Goal: Task Accomplishment & Management: Complete application form

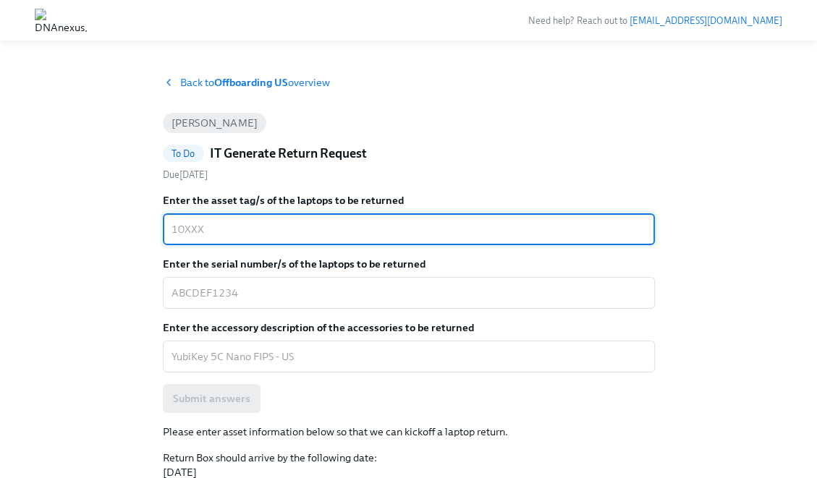
paste textarea "10618"
type textarea "10618"
click at [284, 294] on textarea "Enter the serial number/s of the laptops to be returned" at bounding box center [408, 292] width 474 height 17
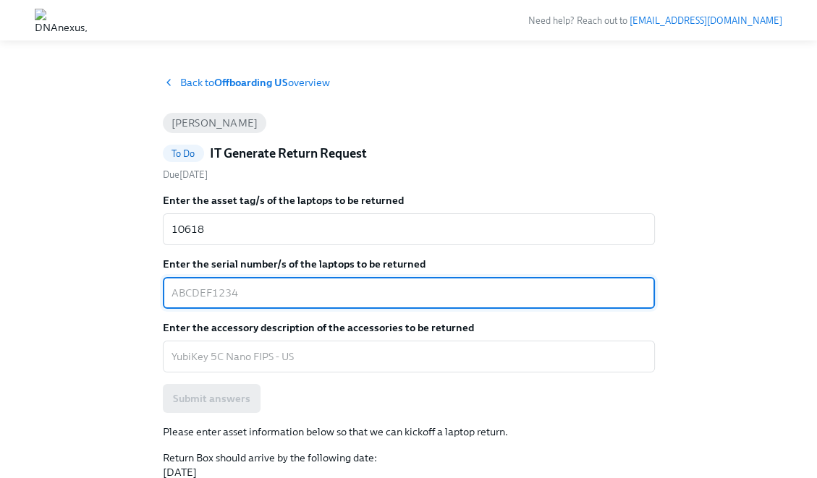
paste textarea "X5R6HD95WX"
type textarea "X5R6HD95WX"
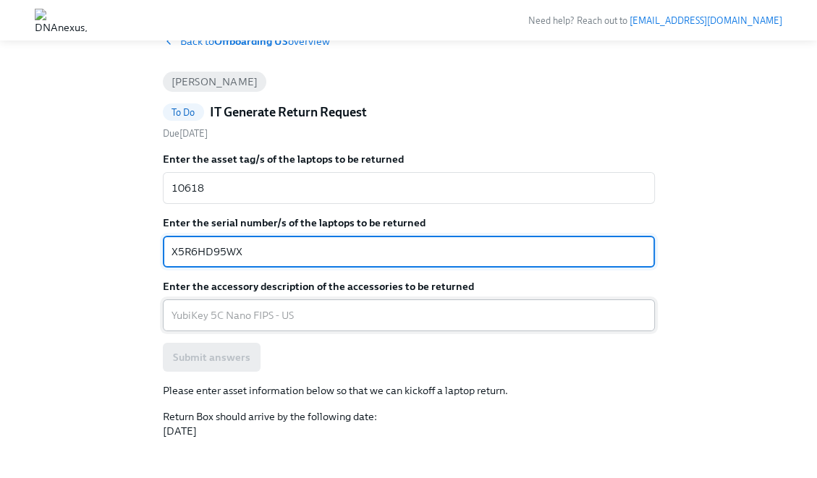
scroll to position [43, 0]
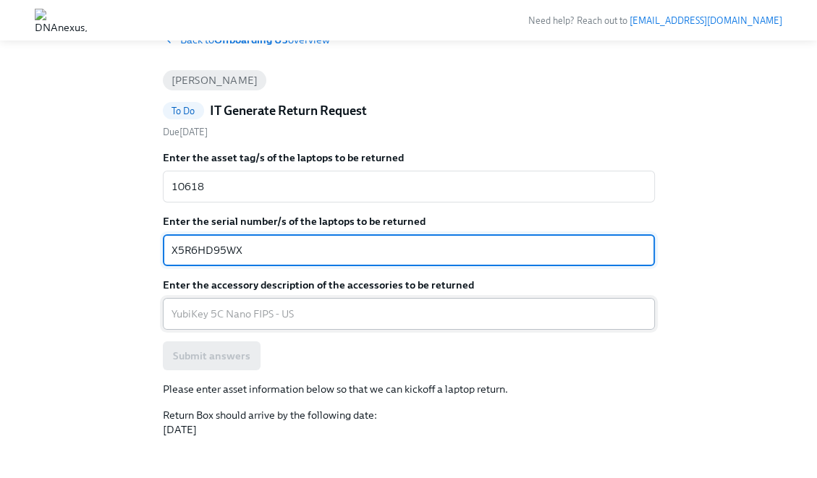
click at [351, 327] on div "x ​" at bounding box center [409, 314] width 492 height 32
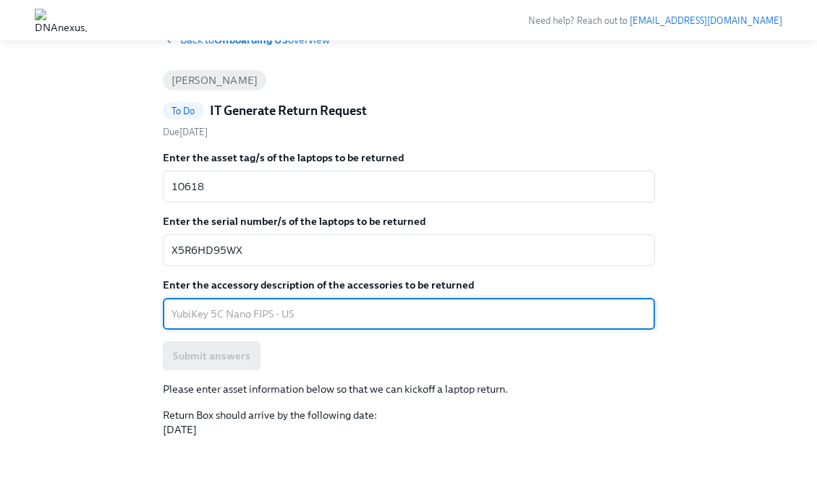
paste textarea "YubiKey 5C Nano FIPS"
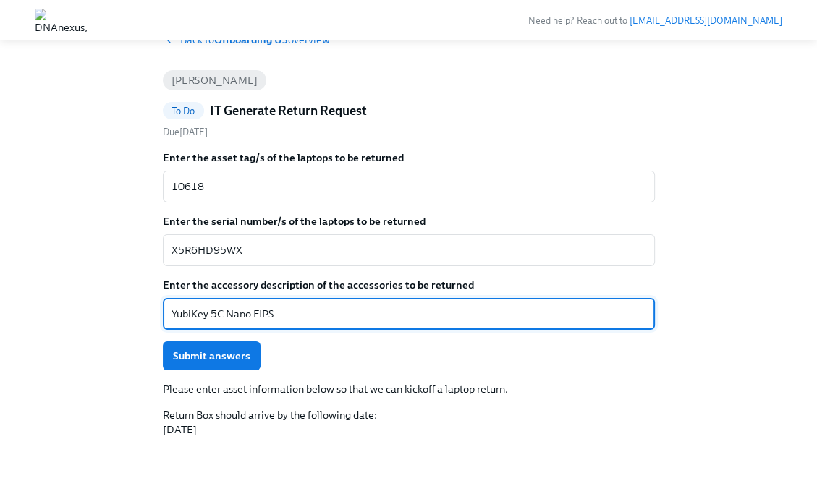
type textarea "YubiKey 5C Nano FIPS"
click at [90, 314] on div "Back to Offboarding US overview June Seymour To Do IT Generate Return Request D…" at bounding box center [408, 252] width 770 height 439
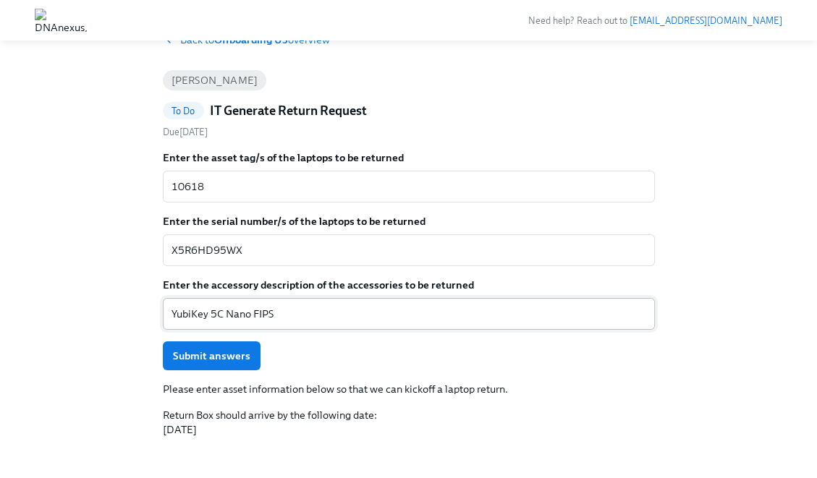
scroll to position [70, 0]
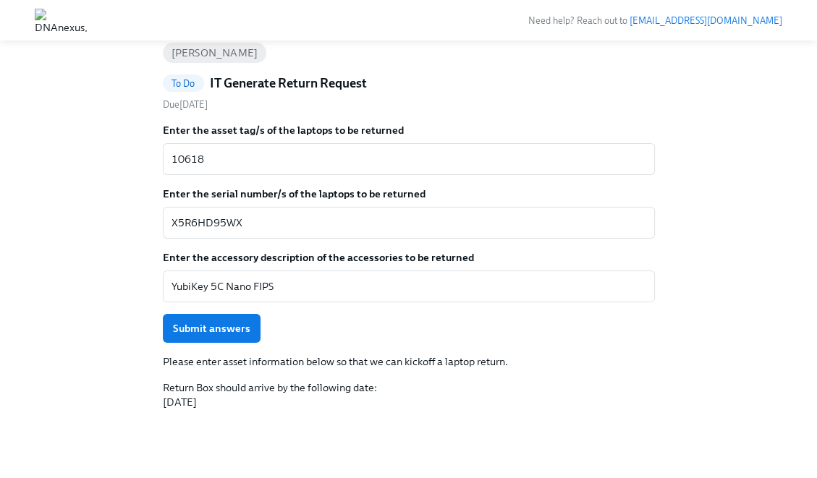
click at [208, 344] on div "Enter the asset tag/s of the laptops to be returned 10618 x ​ Enter the serial …" at bounding box center [409, 266] width 492 height 286
click at [216, 325] on span "Submit answers" at bounding box center [211, 328] width 77 height 14
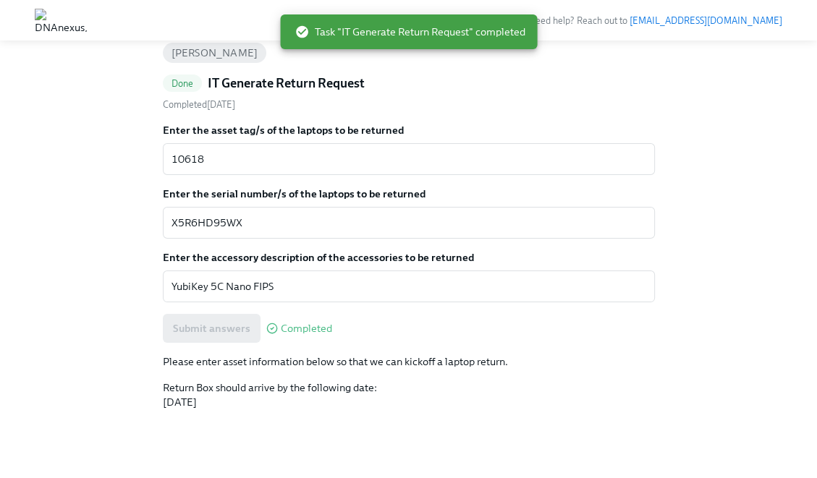
scroll to position [0, 0]
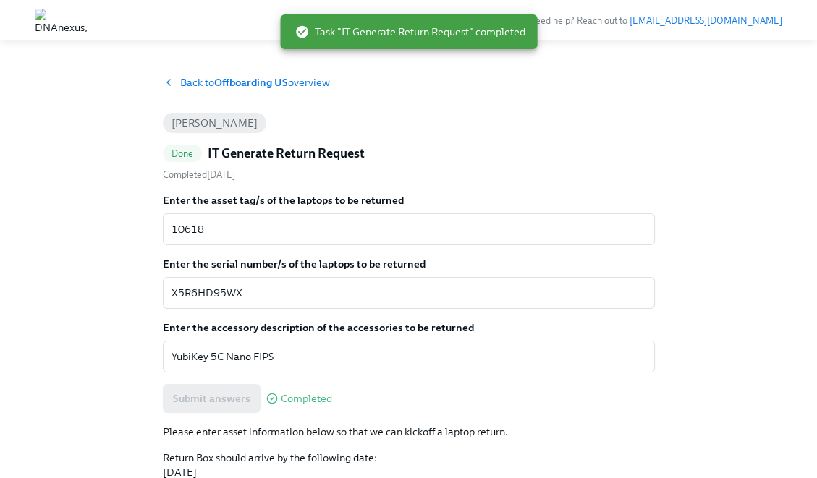
click at [280, 86] on strong "Offboarding US" at bounding box center [251, 82] width 74 height 13
